Goal: Task Accomplishment & Management: Complete application form

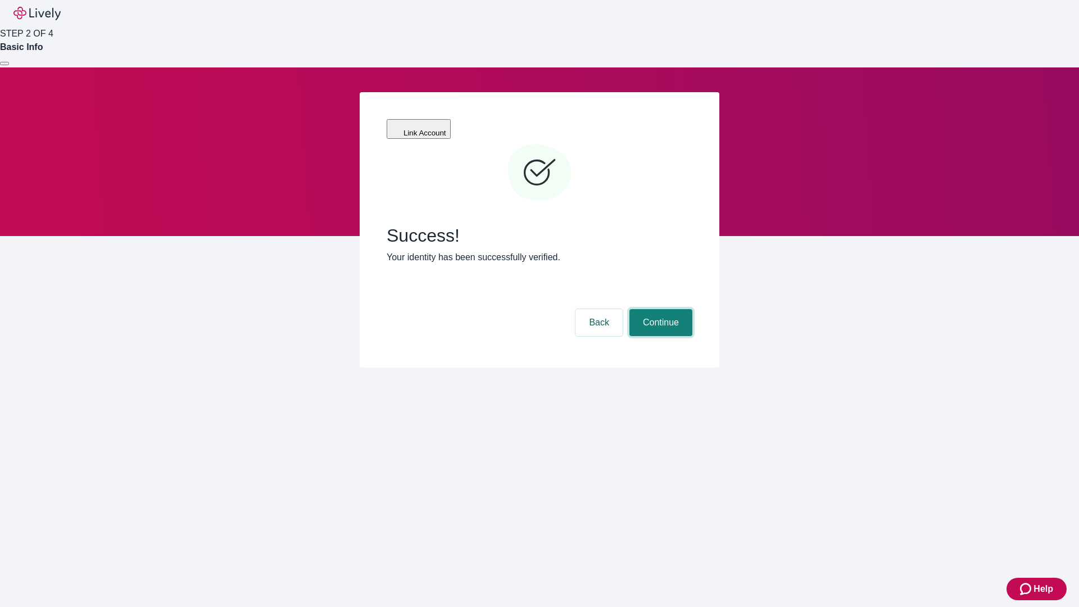
click at [659, 309] on button "Continue" at bounding box center [661, 322] width 63 height 27
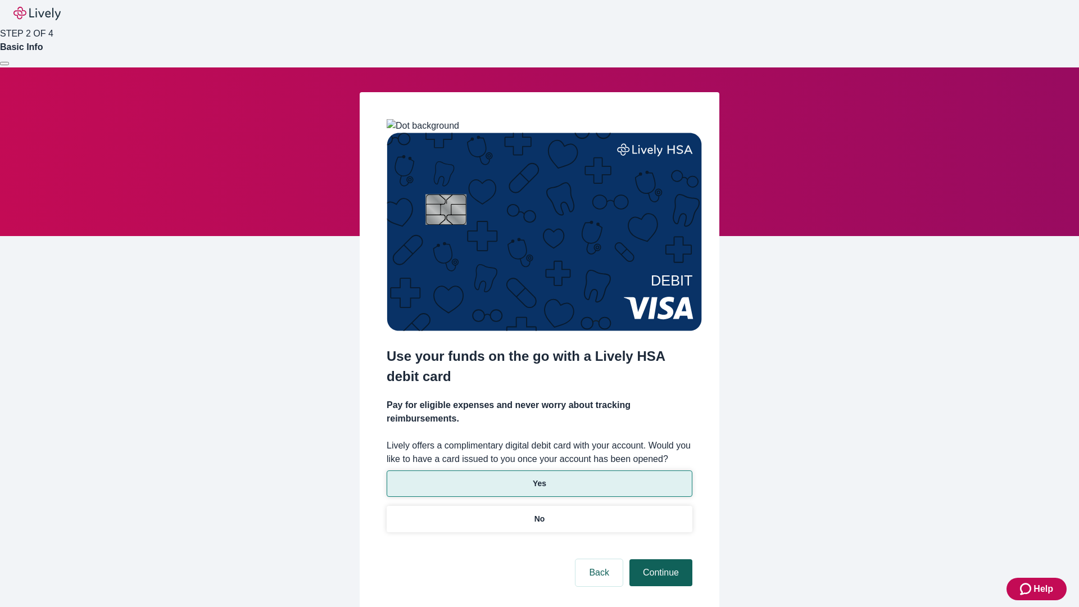
click at [539, 478] on p "Yes" at bounding box center [539, 484] width 13 height 12
click at [659, 559] on button "Continue" at bounding box center [661, 572] width 63 height 27
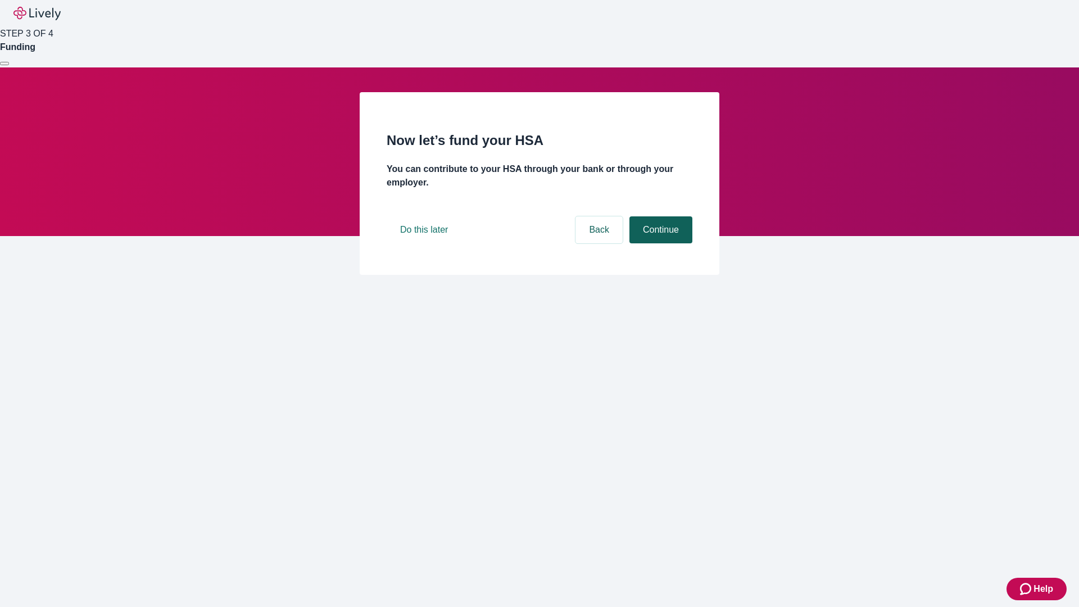
click at [659, 243] on button "Continue" at bounding box center [661, 229] width 63 height 27
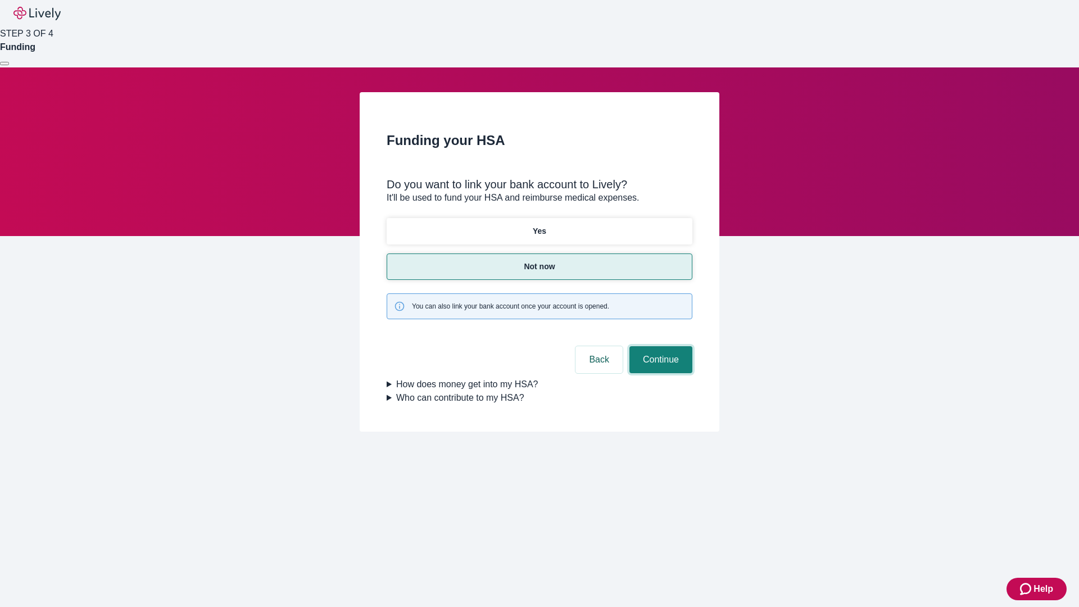
click at [659, 346] on button "Continue" at bounding box center [661, 359] width 63 height 27
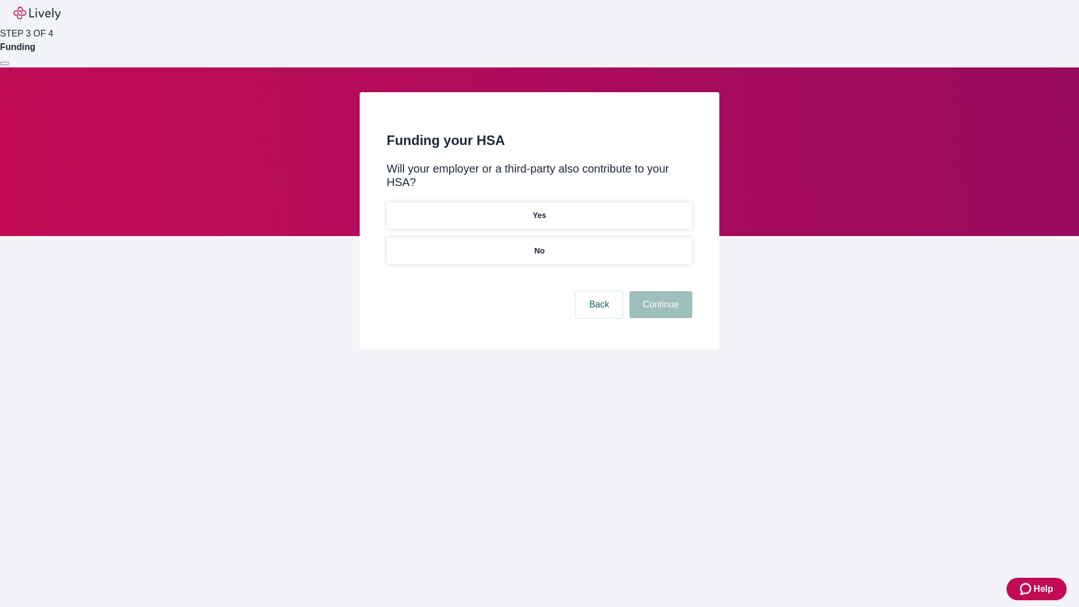
click at [539, 245] on p "No" at bounding box center [540, 251] width 11 height 12
click at [659, 291] on button "Continue" at bounding box center [661, 304] width 63 height 27
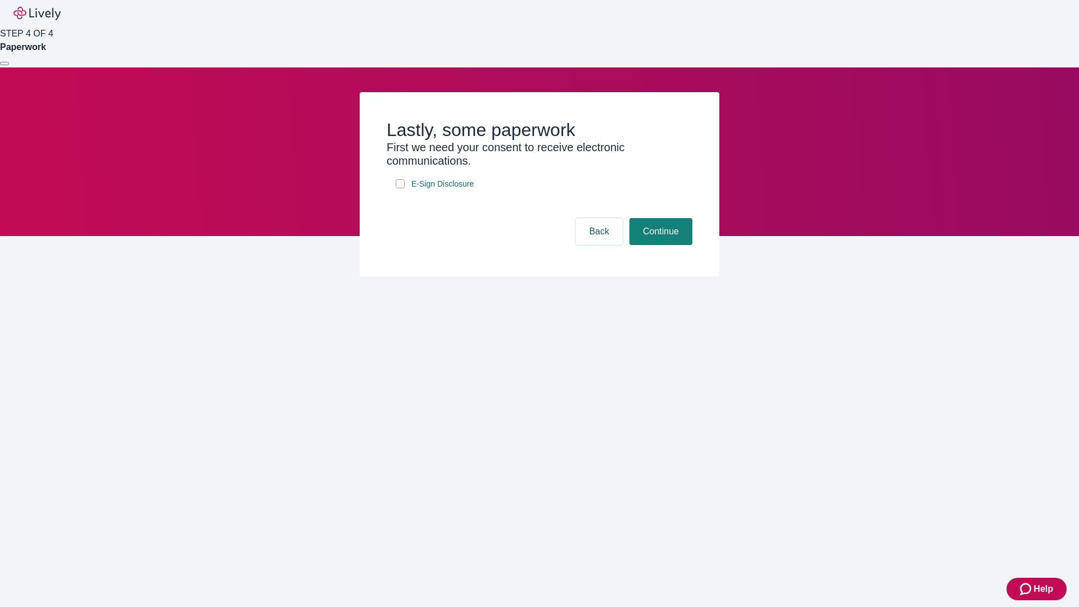
click at [400, 188] on input "E-Sign Disclosure" at bounding box center [400, 183] width 9 height 9
checkbox input "true"
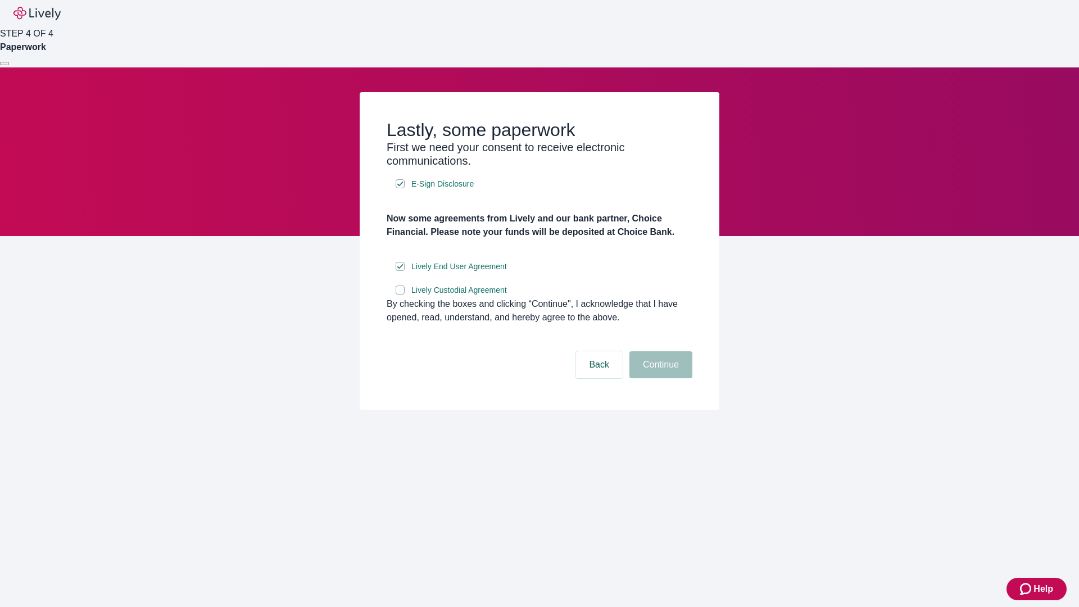
click at [400, 295] on input "Lively Custodial Agreement" at bounding box center [400, 290] width 9 height 9
checkbox input "true"
click at [659, 378] on button "Continue" at bounding box center [661, 364] width 63 height 27
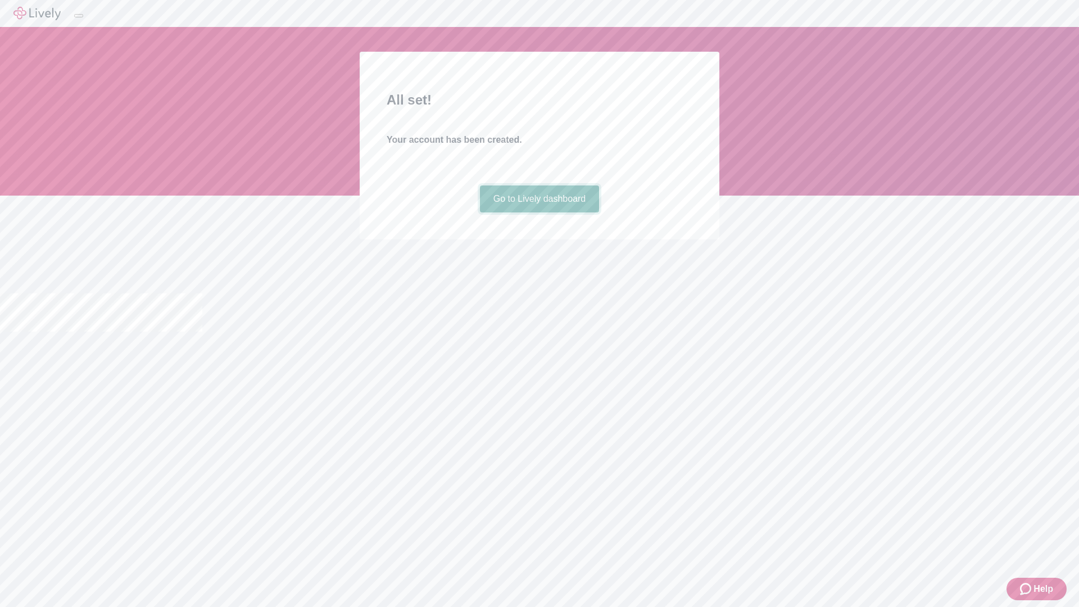
click at [539, 212] on link "Go to Lively dashboard" at bounding box center [540, 198] width 120 height 27
